Goal: Use online tool/utility: Utilize a website feature to perform a specific function

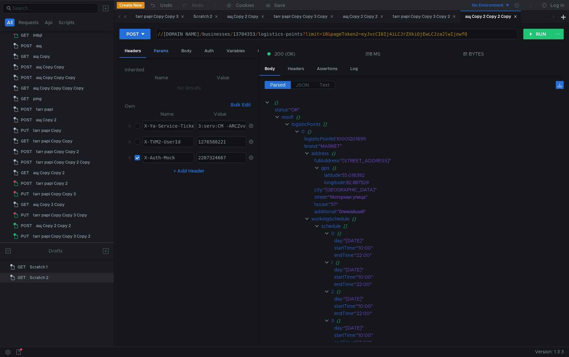
scroll to position [0, 20]
click at [186, 53] on div "Body" at bounding box center [186, 51] width 21 height 12
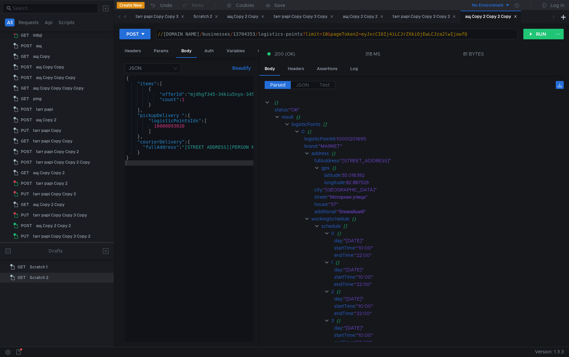
click at [166, 212] on div "{ "items" : [ { "offerId" : "mjdhgf345-34kiu5nyo-345gl3i4" , "count" : 1 } ] , …" at bounding box center [201, 214] width 153 height 277
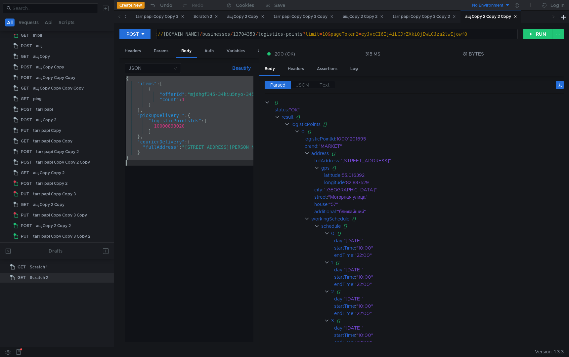
paste textarea
type textarea "}"
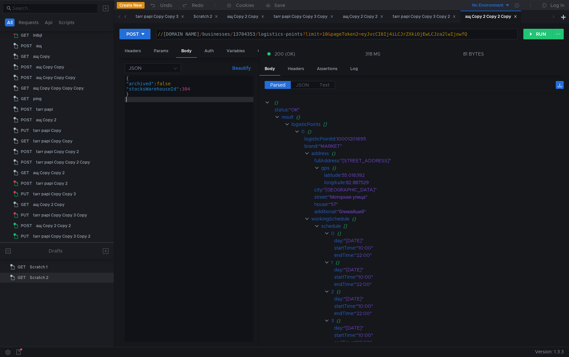
type textarea "}"
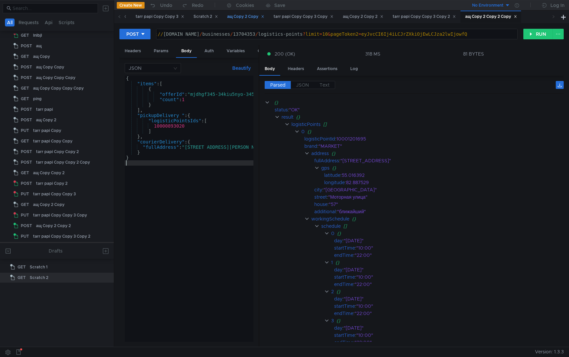
click at [260, 19] on div "ащ Copy 2 Copy" at bounding box center [245, 16] width 37 height 7
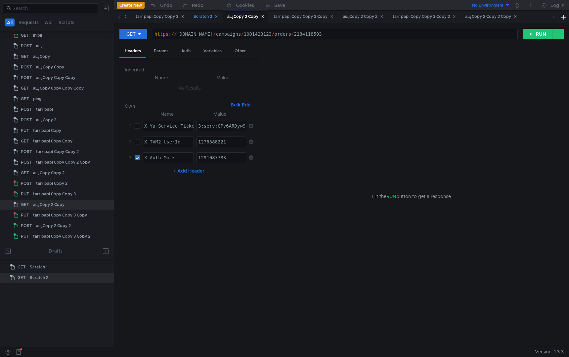
click at [218, 17] on div "Scratch 2" at bounding box center [206, 16] width 24 height 7
click at [253, 14] on div "ащ Copy 2 Copy" at bounding box center [245, 16] width 37 height 7
click at [218, 19] on div "Scratch 2" at bounding box center [206, 16] width 24 height 7
click at [184, 18] on div "tarr papi Copy Copy 3" at bounding box center [160, 16] width 49 height 7
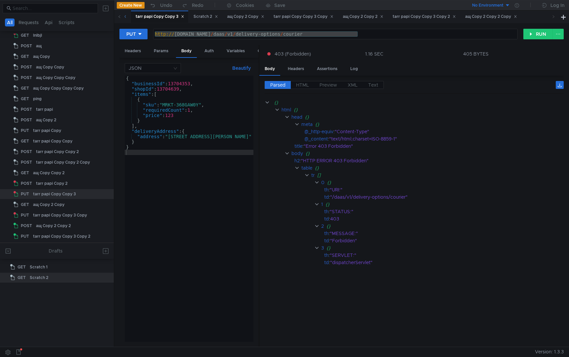
click at [126, 17] on div "tarr papi Copy 2" at bounding box center [107, 16] width 37 height 7
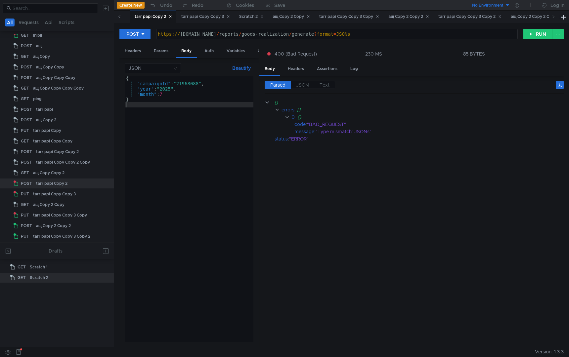
click at [119, 19] on span at bounding box center [119, 16] width 3 height 7
click at [159, 133] on div "{ "campaignId" : "21968088" , "year" : "2025" , "month" : 7 }" at bounding box center [189, 214] width 129 height 277
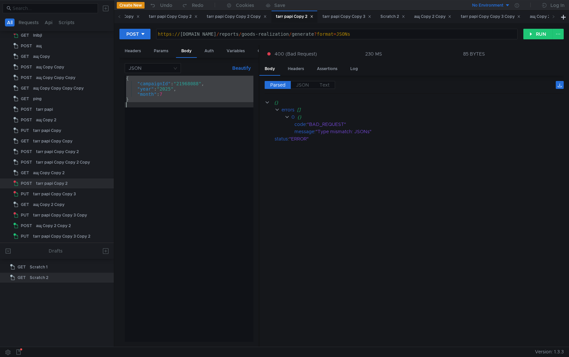
paste textarea
type textarea "}"
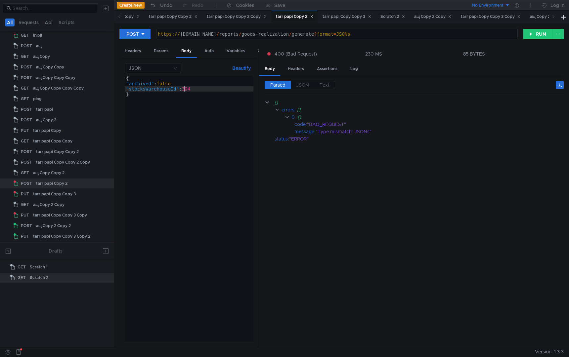
click at [186, 89] on div "{ "archived" : false "stocksWarehouseId" : 304 }" at bounding box center [189, 214] width 129 height 277
type textarea ""stocksWarehouseId":172"
click at [193, 174] on div "{ "archived" : false "stocksWarehouseId" : 172 }" at bounding box center [189, 214] width 129 height 277
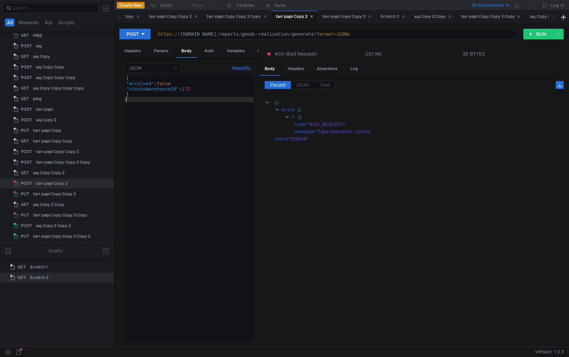
scroll to position [0, 0]
drag, startPoint x: 261, startPoint y: 34, endPoint x: 424, endPoint y: 34, distance: 163.4
click at [424, 34] on div "https:// [DOMAIN_NAME] / reports / goods-realization / generate ? format = JSONs" at bounding box center [336, 39] width 361 height 16
paste textarea "/campaigns/51232635/offers/stock"
click at [262, 31] on div "https:// [DOMAIN_NAME] // campaigns / 51232635 / offers / stocks" at bounding box center [336, 34] width 361 height 10
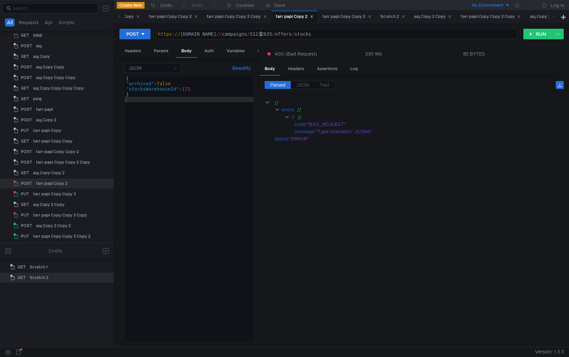
type textarea "[URL][DOMAIN_NAME]"
click at [235, 154] on div "{ "archived" : false "stocksWarehouseId" : 172 }" at bounding box center [189, 214] width 129 height 277
click at [161, 50] on div "Params" at bounding box center [161, 51] width 25 height 12
click at [134, 50] on div "Headers" at bounding box center [132, 51] width 27 height 12
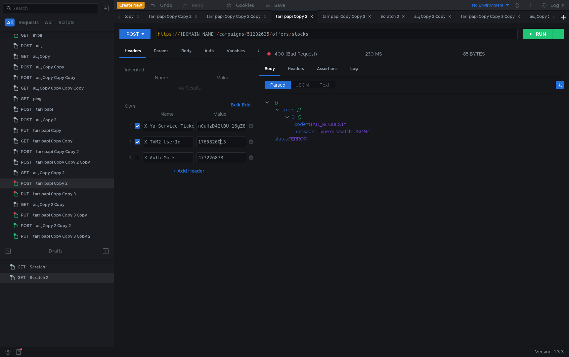
click at [219, 145] on div "1765826015" at bounding box center [222, 147] width 50 height 16
paste textarea "079822592"
type textarea "1079822592"
click at [536, 34] on button "RUN" at bounding box center [537, 34] width 29 height 11
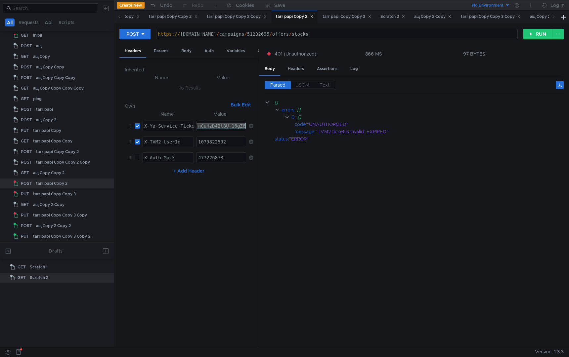
paste textarea "_-ARCfx6LFBiIICJzjehD633o:L1clyc4NLU0rGVQj7E9c3V8-m16J8_A-YbNrvX9gmuHM1ccXsqGda…"
type textarea "3:serv:CP_-ARCfx6LFBiIICJzjehD633o:L1clyc4NLU0rGVQj7E9c3V8-m16J8_A-YbNrvX9gmuHM…"
click at [537, 33] on button "RUN" at bounding box center [537, 34] width 29 height 11
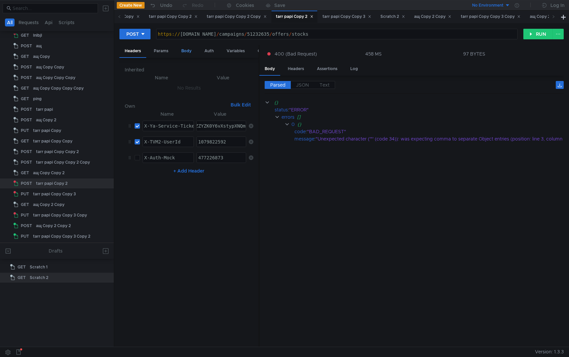
click at [188, 54] on div "Body" at bounding box center [186, 51] width 21 height 12
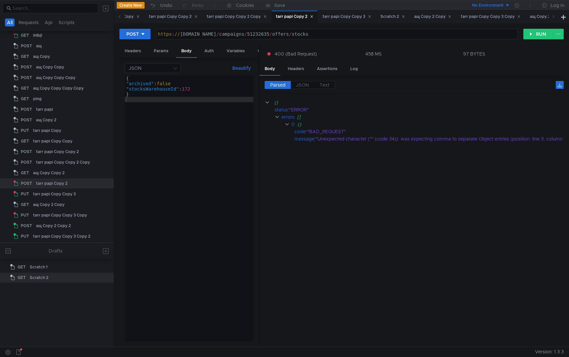
click at [179, 133] on div "{ "archived" : false "stocksWarehouseId" : 172 }" at bounding box center [189, 214] width 129 height 277
click at [183, 82] on div "{ "archived" : false "stocksWarehouseId" : 172 }" at bounding box center [189, 214] width 129 height 277
type textarea ""archived":false,"
click at [179, 152] on div "{ "archived" : false , "stocksWarehouseId" : 172 }" at bounding box center [189, 214] width 129 height 277
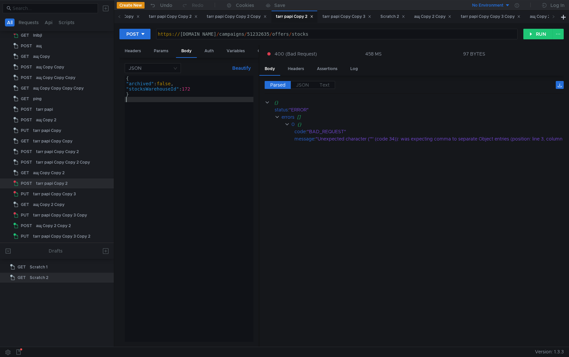
scroll to position [0, 0]
click at [530, 33] on button "RUN" at bounding box center [537, 34] width 29 height 11
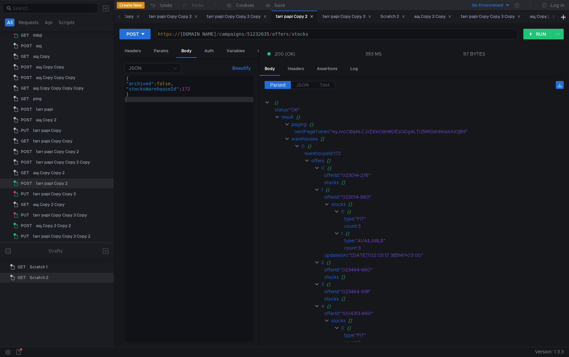
scroll to position [82, 0]
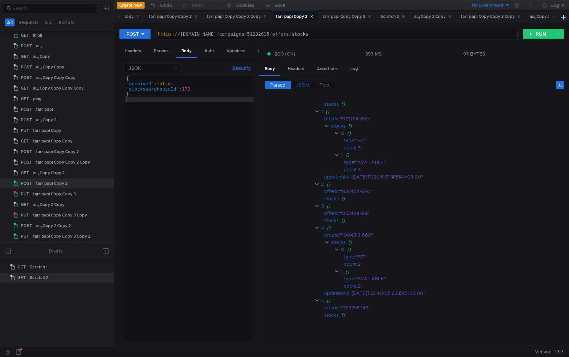
click at [302, 87] on span "JSON" at bounding box center [302, 85] width 13 height 6
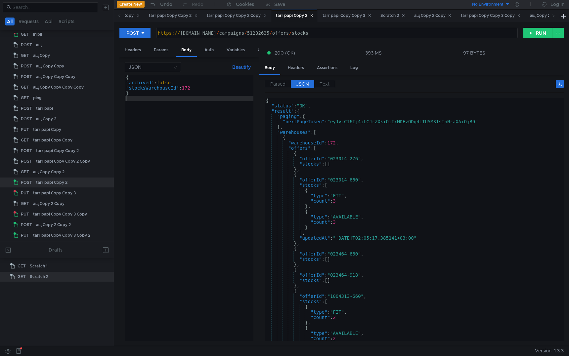
scroll to position [0, 0]
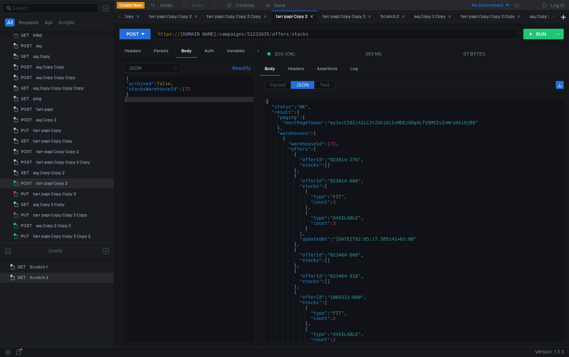
click at [204, 92] on div "{ "archived" : false , "stocksWarehouseId" : 172 }" at bounding box center [189, 214] width 129 height 277
click at [207, 90] on div "{ "archived" : false , "stocksWarehouseId" : 172 }" at bounding box center [189, 214] width 129 height 277
type textarea ""stocksWarehouseId":172,"
paste textarea ""hasStocks"
type textarea ""hasStocks": true"
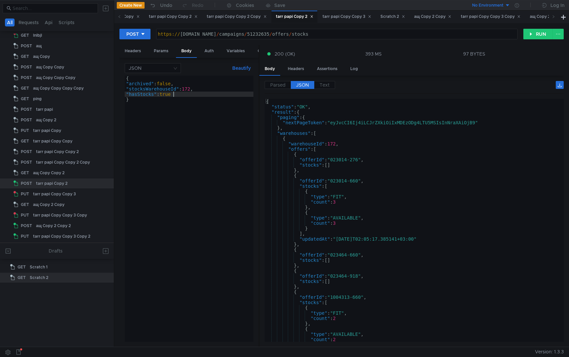
scroll to position [0, 3]
click at [187, 163] on div "{ "archived" : false , "stocksWarehouseId" : 172 , "hasStocks" : true }" at bounding box center [189, 214] width 129 height 277
click at [535, 32] on button "RUN" at bounding box center [537, 34] width 29 height 11
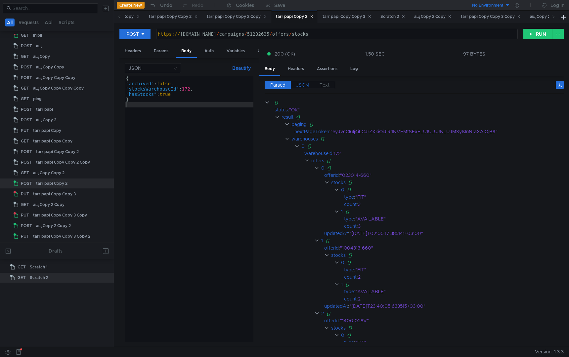
click at [305, 82] on span "JSON" at bounding box center [302, 85] width 13 height 6
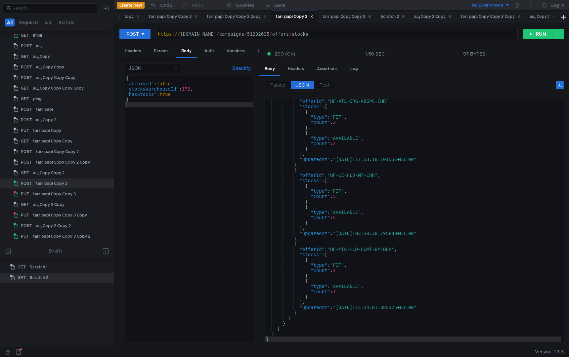
scroll to position [7522, 0]
click at [177, 120] on div "{ "archived" : false , "stocksWarehouseId" : 172 , "hasStocks" : true }" at bounding box center [189, 214] width 129 height 277
click at [154, 96] on div "{ "archived" : false , "stocksWarehouseId" : 172 , "hasStocks" : true }" at bounding box center [189, 214] width 129 height 277
type textarea ""hasStocks_": true"
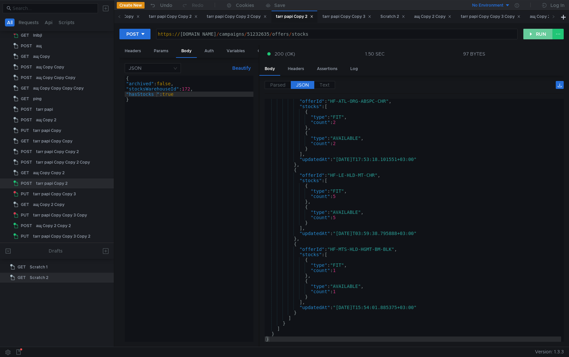
click at [535, 29] on button "RUN" at bounding box center [537, 34] width 29 height 11
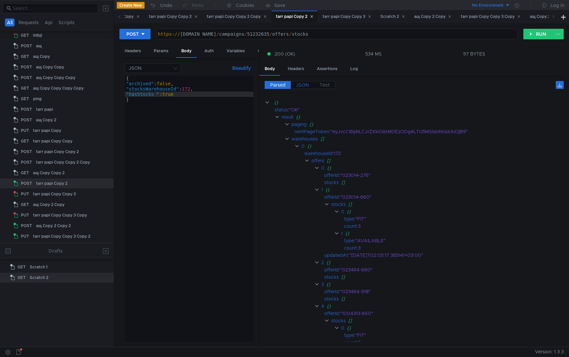
click at [302, 84] on span "JSON" at bounding box center [302, 85] width 13 height 6
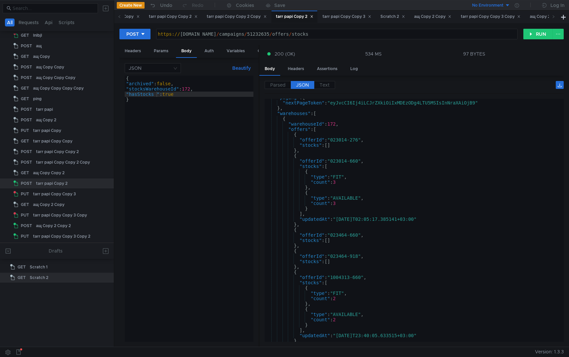
scroll to position [0, 0]
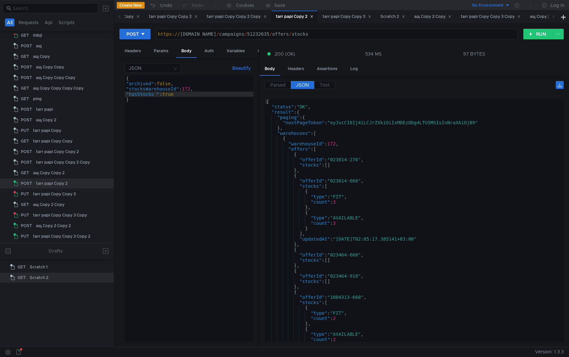
type textarea ""nextPageToken": "eyJvcCI6Ij4iLCJrZXkiOiIxMDEzODg4LTU5MSIsInNraXAiOjB9""
click at [361, 123] on div "{ "status" : "OK" , "result" : { "paging" : { "nextPageToken" : "eyJvcCI6Ij4iLC…" at bounding box center [413, 226] width 296 height 254
click at [360, 32] on div "https:// [DOMAIN_NAME] / campaigns / 51232635 / offers / stocks" at bounding box center [336, 39] width 361 height 16
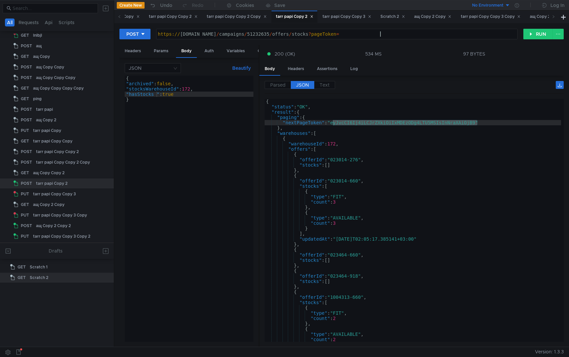
paste textarea "eyJvcCI6Ij4iLCJrZXkiOiIxMDEzODg4LTU5MSIsInNraXAiOjB9"
type textarea "[URL][DOMAIN_NAME]"
click at [532, 37] on button "RUN" at bounding box center [537, 34] width 29 height 11
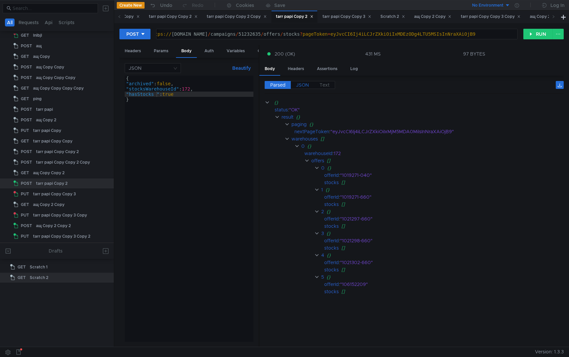
click at [303, 86] on span "JSON" at bounding box center [302, 85] width 13 height 6
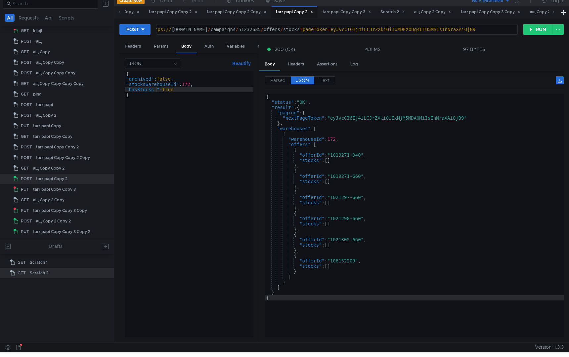
scroll to position [0, 0]
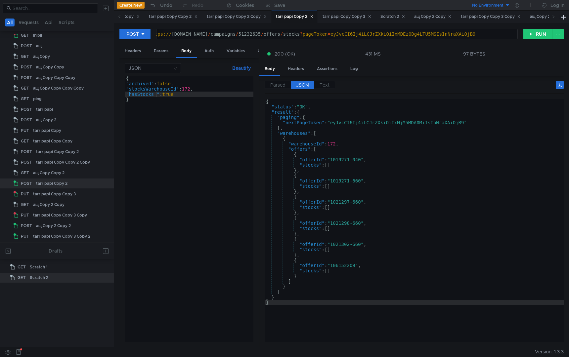
type textarea ""nextPageToken": "eyJvcCI6Ij4iLCJrZXkiOiIxMjM5MDA0MiIsInNraXAiOjB9""
click at [393, 125] on div "{ "status" : "OK" , "result" : { "paging" : { "nextPageToken" : "eyJvcCI6Ij4iLC…" at bounding box center [414, 226] width 299 height 254
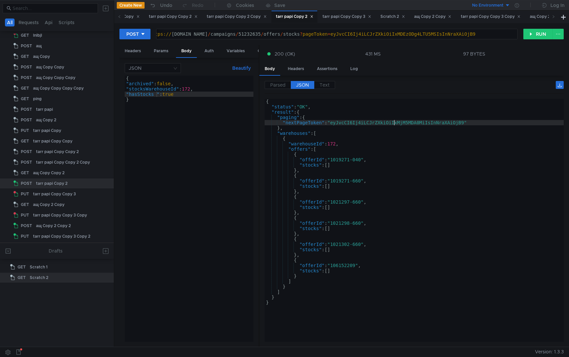
click at [393, 125] on div "{ "status" : "OK" , "result" : { "paging" : { "nextPageToken" : "eyJvcCI6Ij4iLC…" at bounding box center [414, 226] width 299 height 254
click at [426, 35] on div "https:// [DOMAIN_NAME] / campaigns / 51232635 / offers / stocks ? pageToken = e…" at bounding box center [333, 39] width 370 height 16
paste textarea "jM5MDA0Mi"
type textarea "[URL][DOMAIN_NAME]"
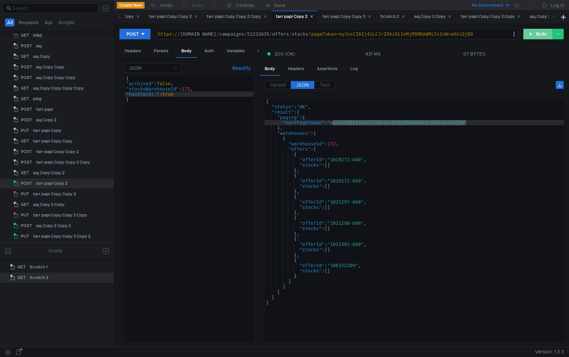
click at [542, 30] on button "RUN" at bounding box center [537, 34] width 29 height 11
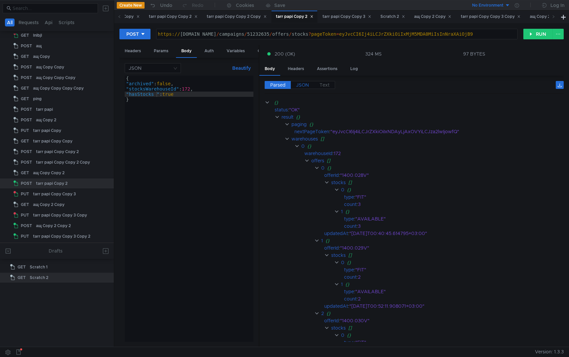
click at [299, 85] on span "JSON" at bounding box center [302, 85] width 13 height 6
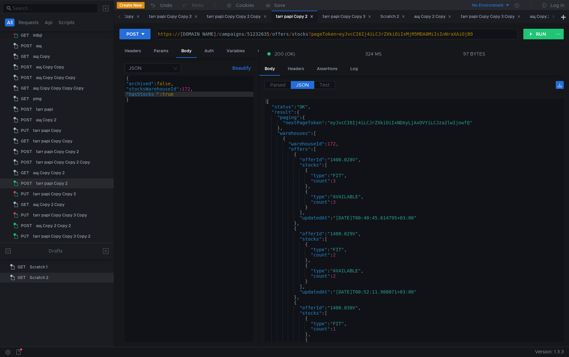
type textarea ""nextPageToken": "eyJvcCI6Ij4iLCJrZXkiOiIxNDAyLjAxOVYiLCJza2lwIjowfQ""
click at [386, 125] on div "{ "status" : "OK" , "result" : { "paging" : { "nextPageToken" : "eyJvcCI6Ij4iLC…" at bounding box center [413, 226] width 296 height 254
click at [426, 35] on div "https:// [DOMAIN_NAME] / campaigns / 51232635 / offers / stocks ? pageToken = e…" at bounding box center [336, 39] width 361 height 16
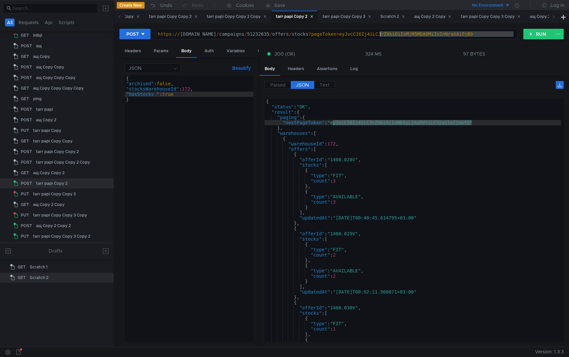
paste textarea "NDAyLjAxOVYiLCJza2lwIjowfQ"
click at [531, 35] on button "RUN" at bounding box center [537, 34] width 29 height 11
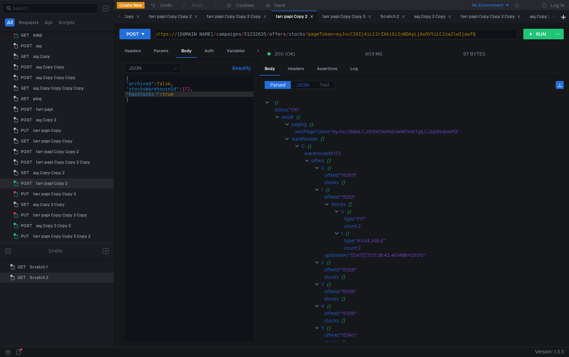
click at [305, 81] on label "JSON" at bounding box center [302, 85] width 23 height 8
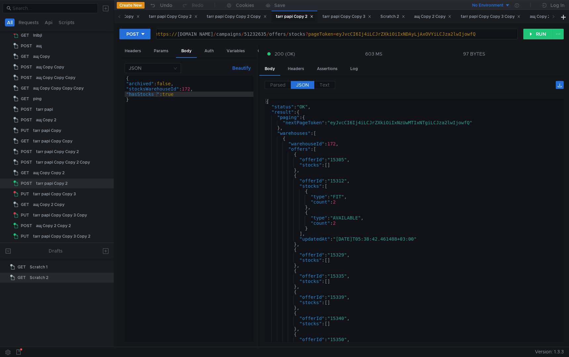
click at [438, 33] on div "https:// [DOMAIN_NAME] / campaigns / 51232635 / offers / stocks ? pageToken = e…" at bounding box center [336, 39] width 364 height 16
type textarea "[URL][DOMAIN_NAME]"
click at [157, 93] on div "{ "archived" : false , "stocksWarehouseId" : 172 , "hasStocks_" : true }" at bounding box center [189, 214] width 129 height 277
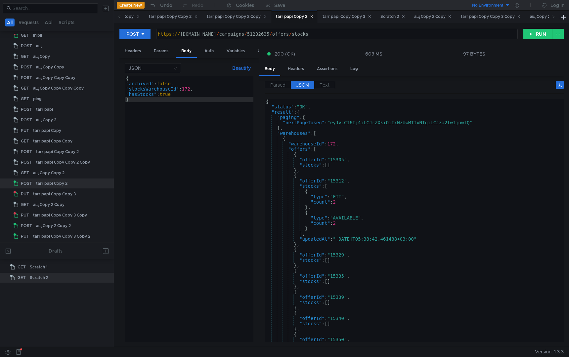
click at [169, 98] on div "{ "archived" : false , "stocksWarehouseId" : 172 , "hasStocks" : true }" at bounding box center [189, 214] width 129 height 277
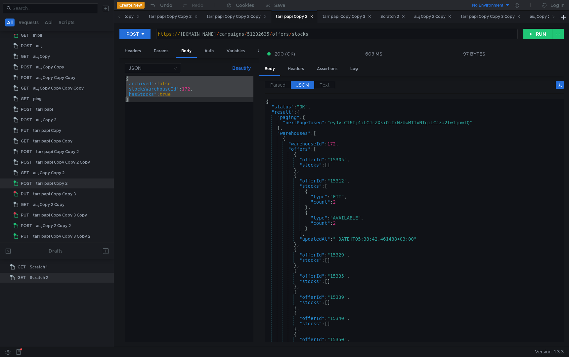
click at [169, 91] on div "{ "archived" : false , "stocksWarehouseId" : 172 , "hasStocks" : true }" at bounding box center [189, 214] width 129 height 277
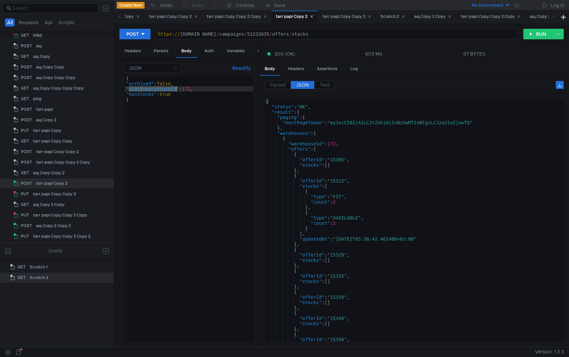
click at [169, 91] on div "{ "archived" : false , "stocksWarehouseId" : 172 , "hasStocks" : true }" at bounding box center [189, 214] width 129 height 277
click at [168, 96] on div "{ "archived" : false , "stocksWarehouseId" : 172 , "hasStocks" : true }" at bounding box center [189, 214] width 129 height 277
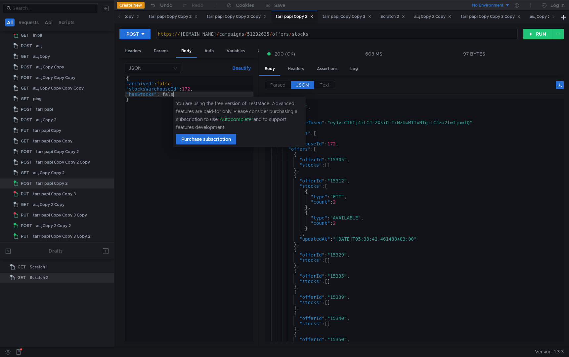
type textarea ""hasStocks": false"
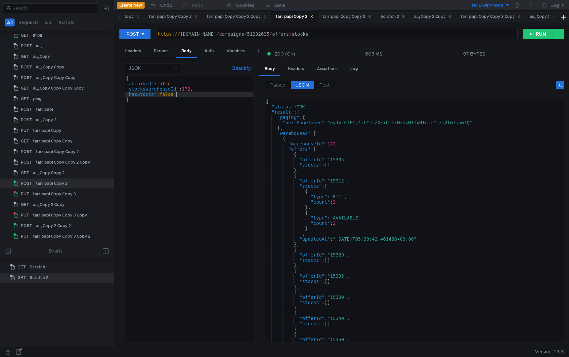
scroll to position [0, 3]
click at [168, 200] on div "{ "archived" : false , "stocksWarehouseId" : 172 , "hasStocks" : false }" at bounding box center [189, 214] width 129 height 277
click at [537, 29] on button "RUN" at bounding box center [537, 34] width 29 height 11
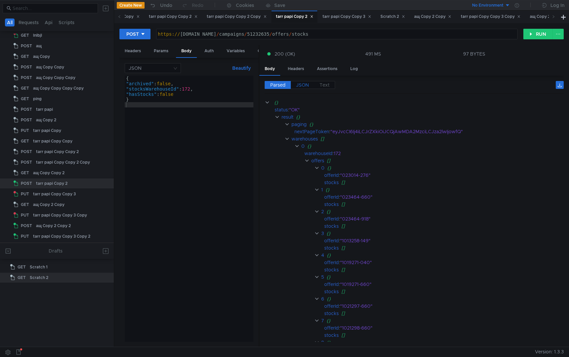
click at [304, 87] on span "JSON" at bounding box center [302, 85] width 13 height 6
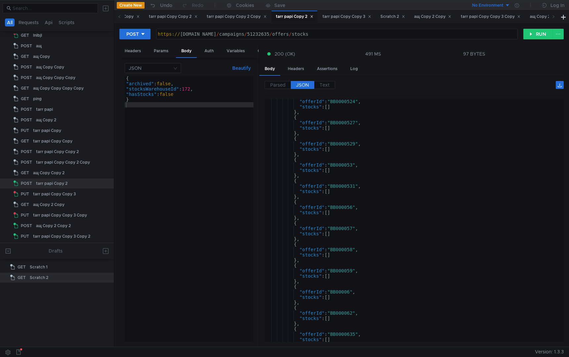
scroll to position [1985, 0]
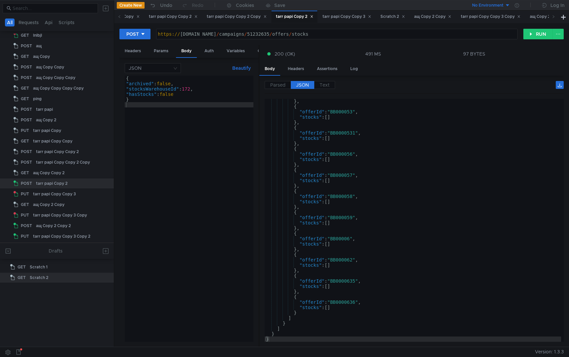
type textarea ""hasStocks": false"
drag, startPoint x: 198, startPoint y: 96, endPoint x: 92, endPoint y: 96, distance: 106.5
click at [92, 96] on as-split "All Requests Api Scripts Project Temp Project GET lnlbjl POST ащ GET ащ Copy PO…" at bounding box center [284, 173] width 569 height 347
type textarea ""stocksWarehouseId":172"
click at [146, 144] on div "{ "archived" : false , "stocksWarehouseId" : 172 }" at bounding box center [189, 214] width 129 height 277
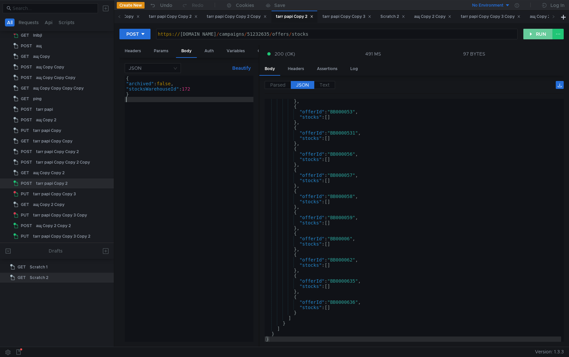
click at [541, 38] on button "RUN" at bounding box center [537, 34] width 29 height 11
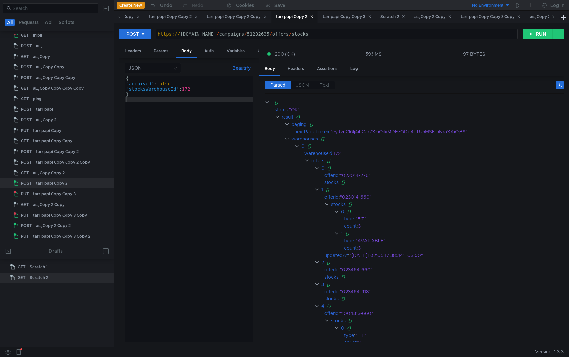
scroll to position [82, 0]
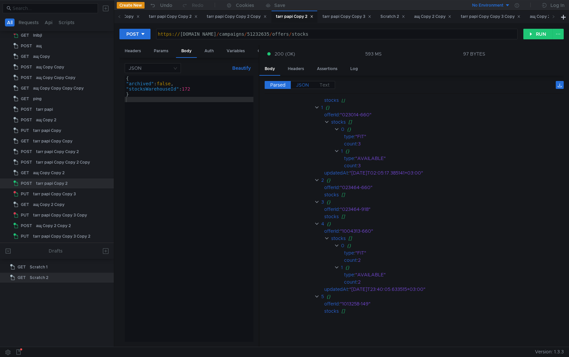
click at [304, 87] on span "JSON" at bounding box center [302, 85] width 13 height 6
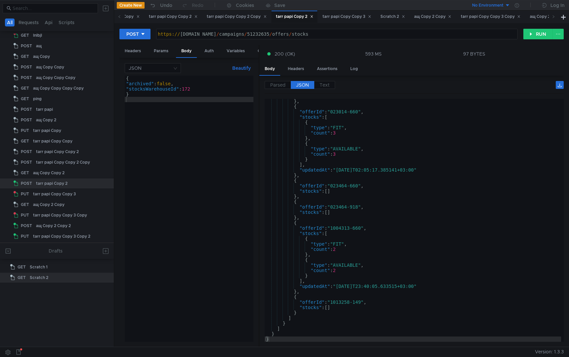
scroll to position [0, 0]
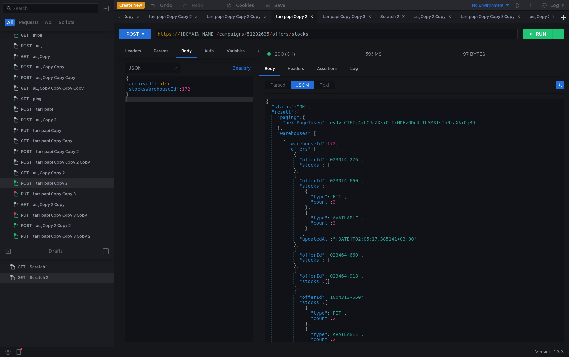
click at [386, 35] on div "https:// [DOMAIN_NAME] / campaigns / 51232635 / offers / stocks" at bounding box center [336, 39] width 361 height 16
type textarea "https://api.partner.market.yandex.ru/campaigns/51232635/offers/stocks?limit=100"
click at [536, 31] on button "RUN" at bounding box center [537, 34] width 29 height 11
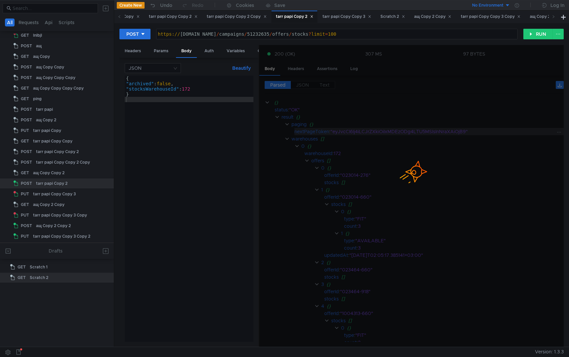
scroll to position [0, 0]
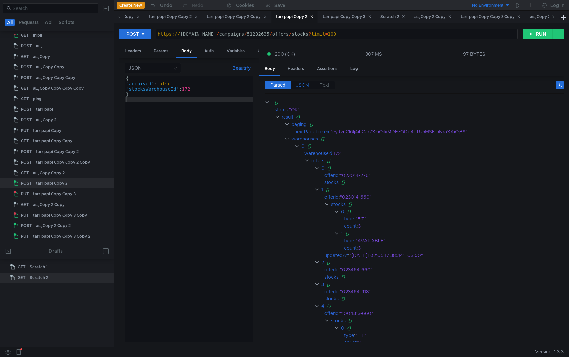
click at [307, 83] on span "JSON" at bounding box center [302, 85] width 13 height 6
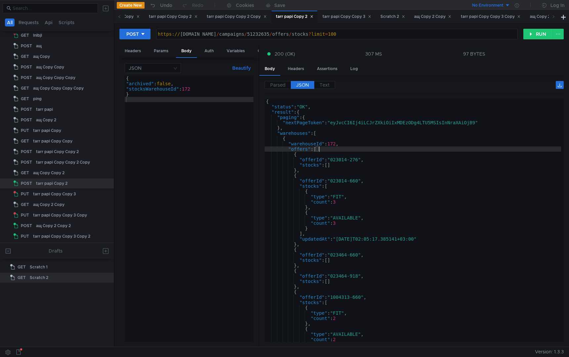
click at [387, 151] on div "{ "status" : "OK" , "result" : { "paging" : { "nextPageToken" : "eyJvcCI6Ij4iLC…" at bounding box center [413, 226] width 296 height 254
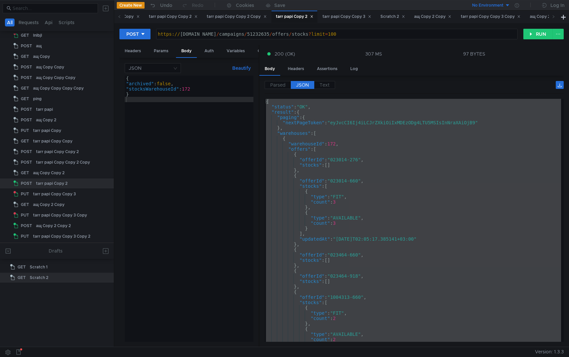
click at [401, 218] on div "{ "status" : "OK" , "result" : { "paging" : { "nextPageToken" : "eyJvcCI6Ij4iLC…" at bounding box center [413, 226] width 296 height 254
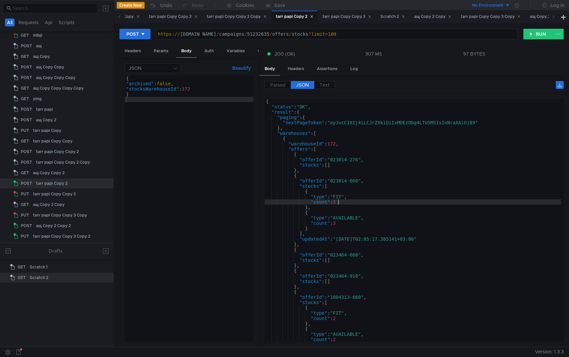
click at [404, 204] on div "{ "status" : "OK" , "result" : { "paging" : { "nextPageToken" : "eyJvcCI6Ij4iLC…" at bounding box center [413, 226] width 296 height 254
type textarea "} }"
